Goal: Check status

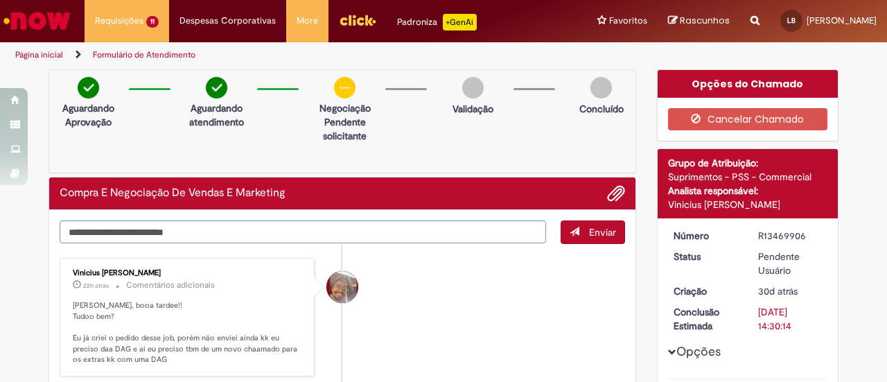
scroll to position [282, 0]
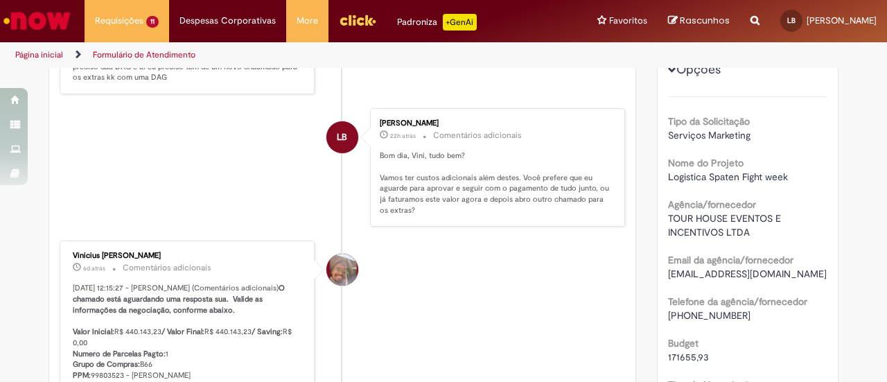
click at [347, 15] on img "Menu Cabeçalho" at bounding box center [357, 20] width 37 height 21
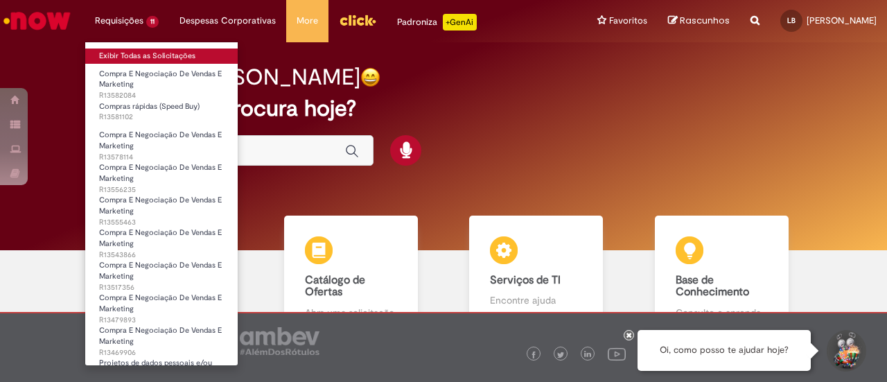
click at [124, 49] on link "Exibir Todas as Solicitações" at bounding box center [161, 56] width 153 height 15
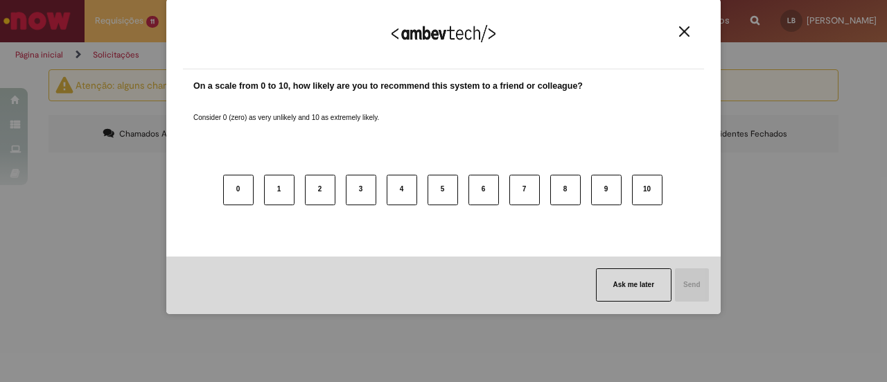
click at [684, 28] on img "Close" at bounding box center [684, 31] width 10 height 10
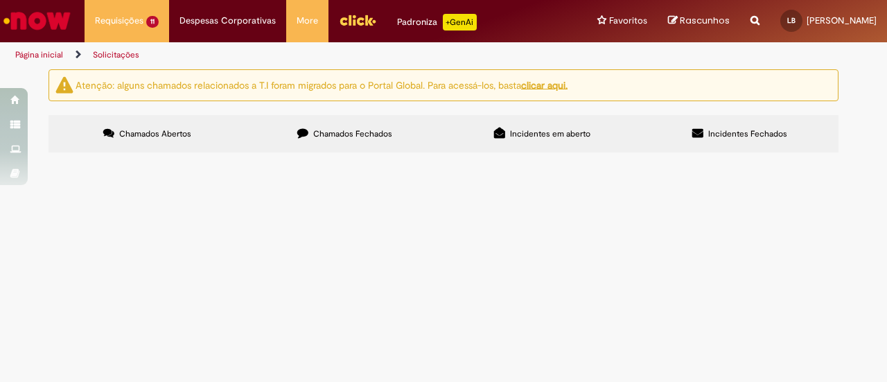
click at [0, 0] on span "Extras Evento - Spaten Fight Night" at bounding box center [0, 0] width 0 height 0
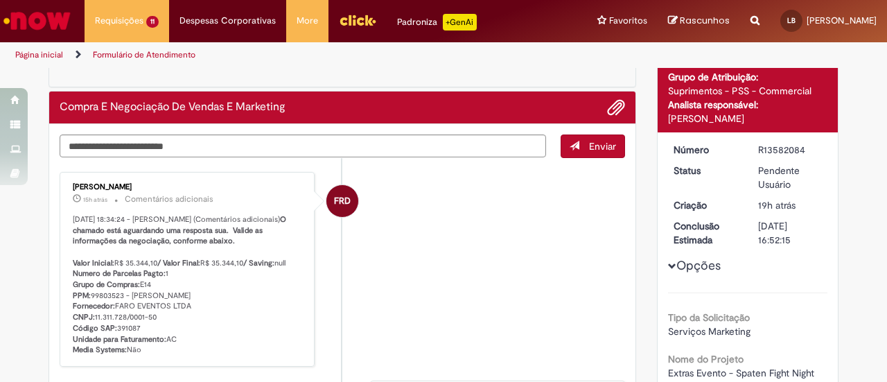
scroll to position [85, 0]
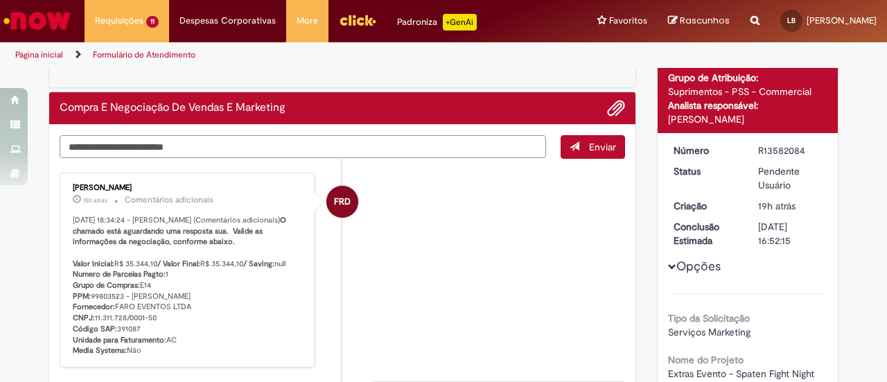
click at [275, 148] on textarea "Digite sua mensagem aqui..." at bounding box center [303, 146] width 487 height 23
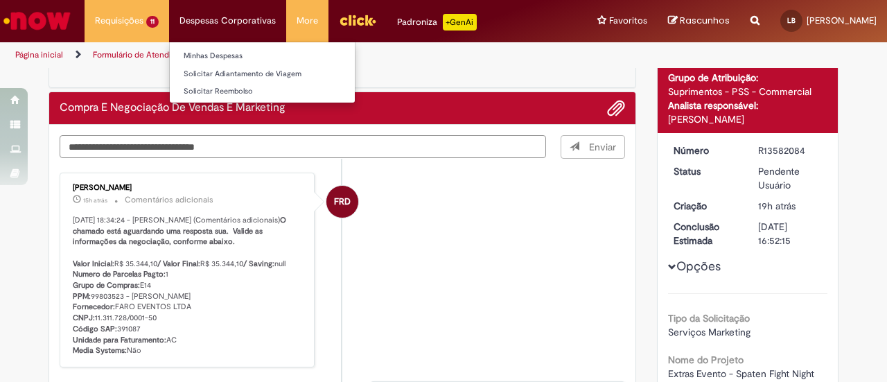
type textarea "**********"
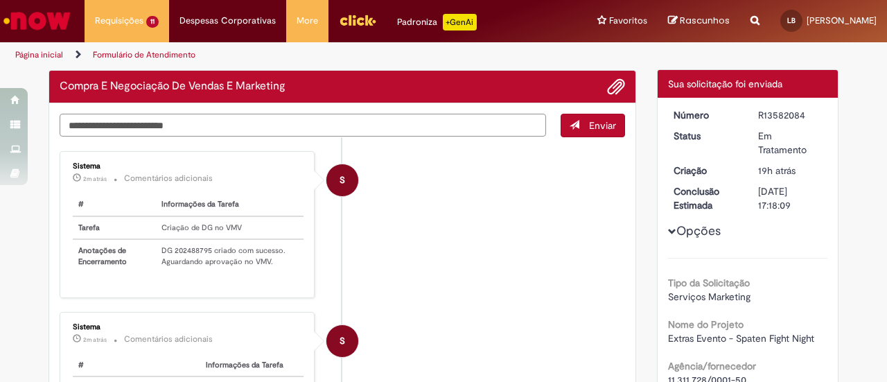
scroll to position [78, 0]
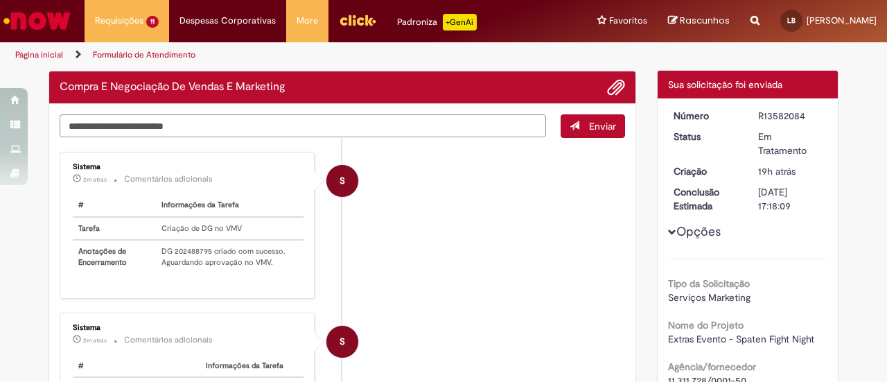
click at [317, 122] on textarea "Digite sua mensagem aqui..." at bounding box center [303, 125] width 487 height 23
paste textarea "**********"
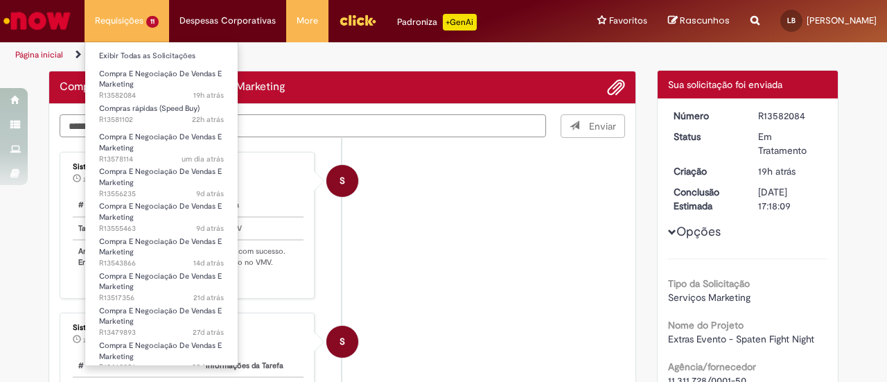
type textarea "**********"
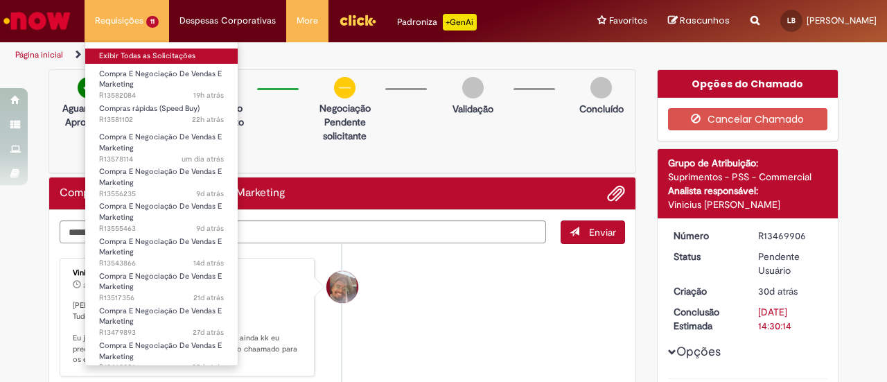
click at [137, 62] on link "Exibir Todas as Solicitações" at bounding box center [161, 56] width 153 height 15
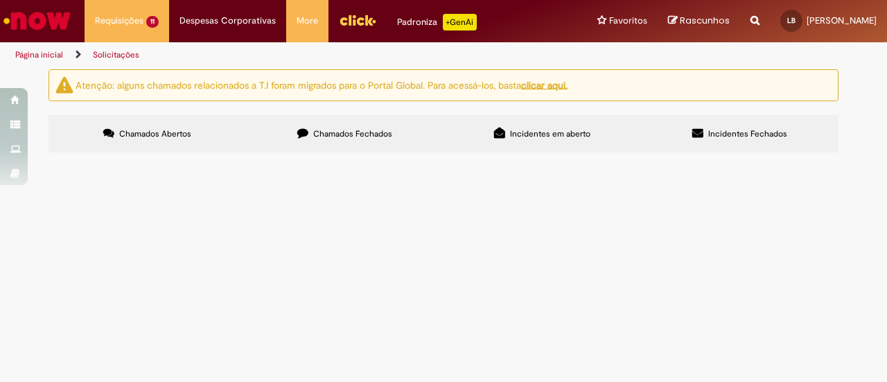
scroll to position [206, 0]
click at [0, 0] on span "Frete Arcade RJ - Ativação treino aberto. Não consegui abrir speedbuy já que o …" at bounding box center [0, 0] width 0 height 0
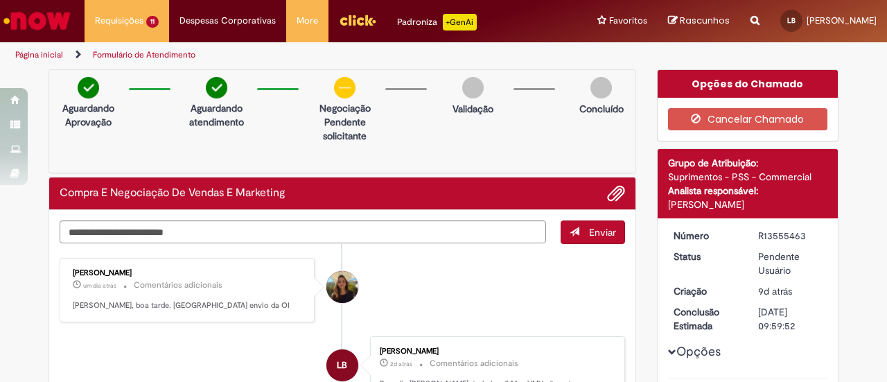
scroll to position [107, 0]
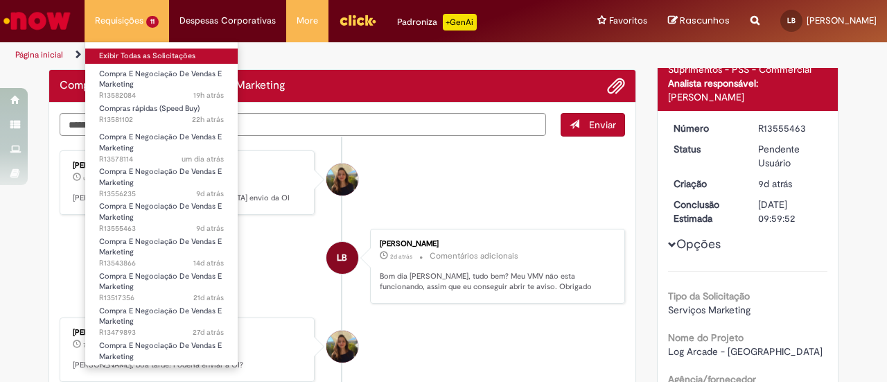
click at [129, 55] on link "Exibir Todas as Solicitações" at bounding box center [161, 56] width 153 height 15
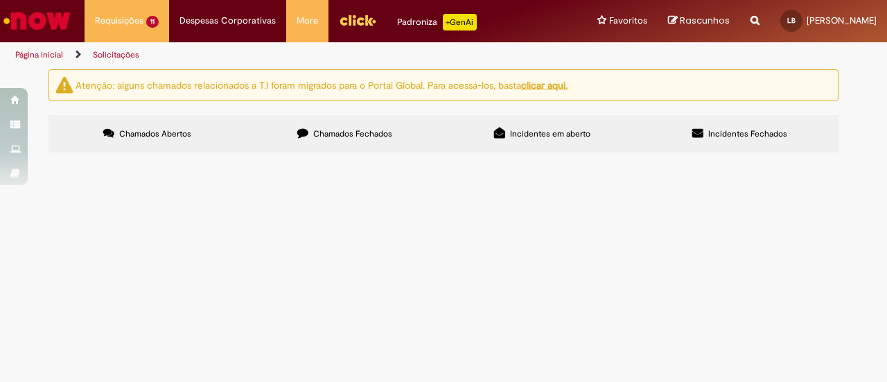
scroll to position [422, 0]
click at [0, 0] on span "Logistica Spaten Fight week" at bounding box center [0, 0] width 0 height 0
click at [0, 0] on span "Ambiente de Homologação e Produção - Fight game" at bounding box center [0, 0] width 0 height 0
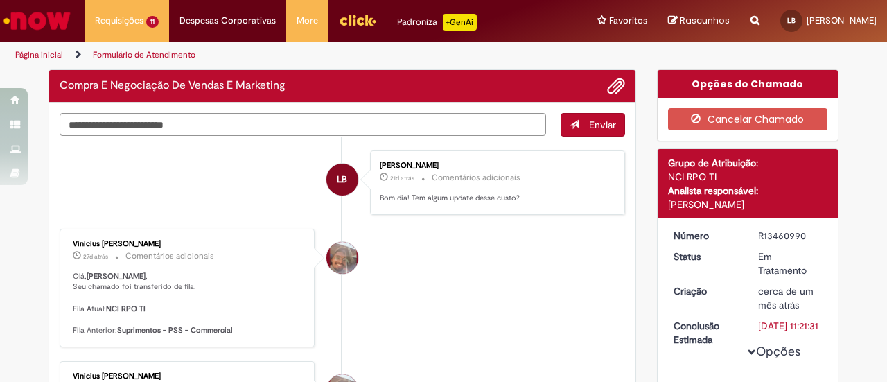
click at [385, 284] on li "Vinicius [PERSON_NAME] 27d atrás 27 dias atrás Comentários adicionais [PERSON_N…" at bounding box center [343, 288] width 566 height 119
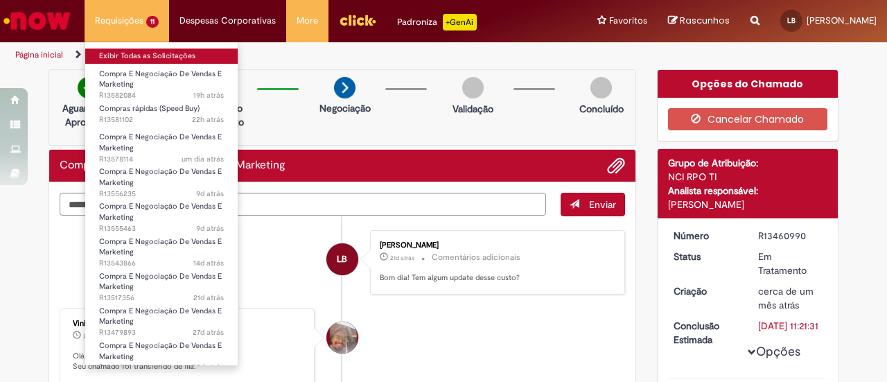
click at [134, 53] on link "Exibir Todas as Solicitações" at bounding box center [161, 56] width 153 height 15
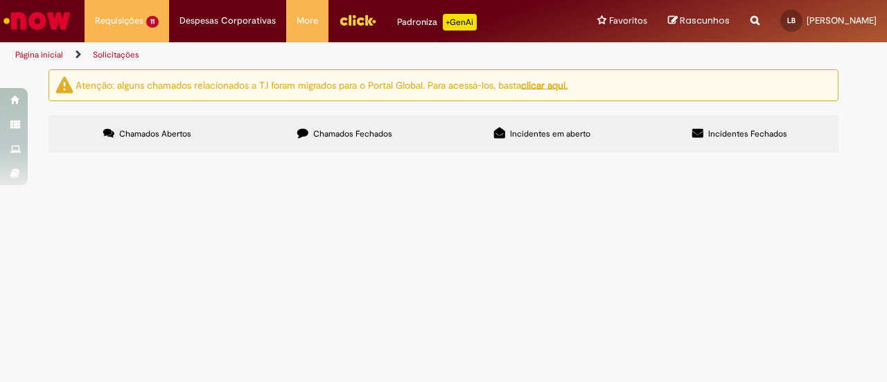
scroll to position [33, 0]
click at [0, 0] on span "Luvas Venum para a luta de SFN II" at bounding box center [0, 0] width 0 height 0
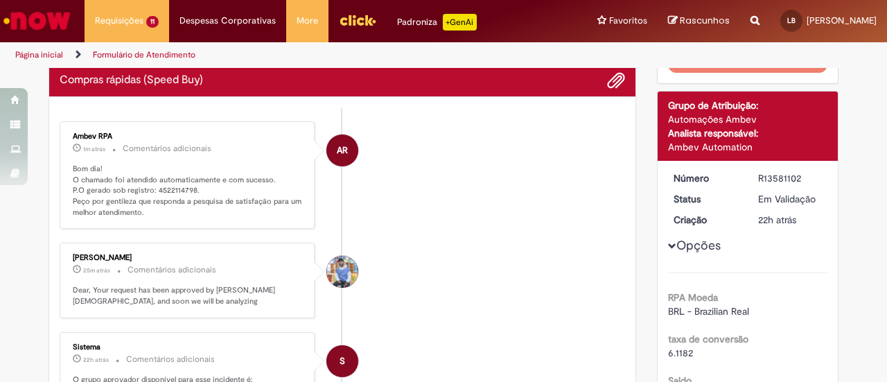
scroll to position [85, 0]
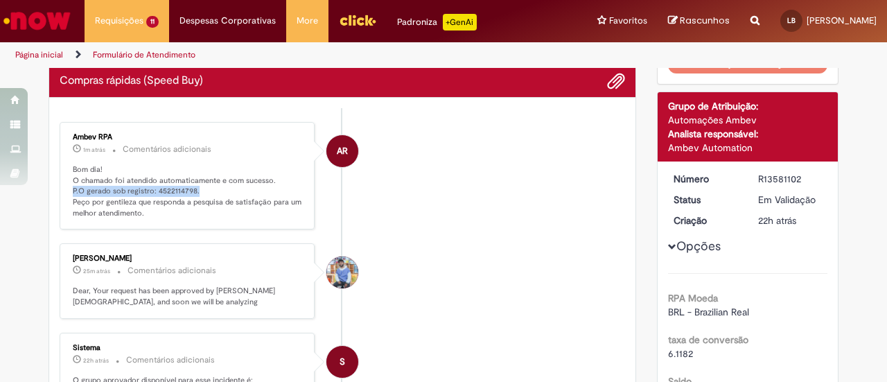
drag, startPoint x: 66, startPoint y: 186, endPoint x: 194, endPoint y: 189, distance: 128.3
click at [194, 189] on div "Ambev RPA 1m atrás 1m atrás Comentários adicionais Bom dia! O chamado foi atend…" at bounding box center [187, 176] width 247 height 100
copy p "P.O gerado sob registro: 4522114798."
click at [467, 213] on li "AR Ambev RPA 10m atrás 10 minutos atrás Comentários adicionais Bom dia! O chama…" at bounding box center [343, 176] width 566 height 108
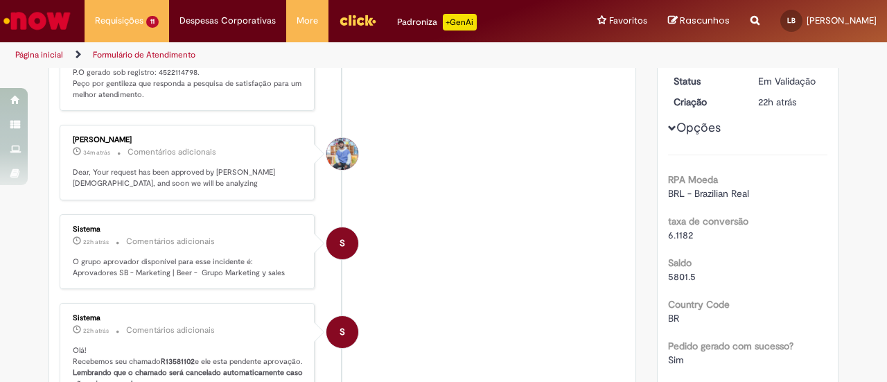
scroll to position [232, 0]
